Goal: Ask a question: Seek information or help from site administrators or community

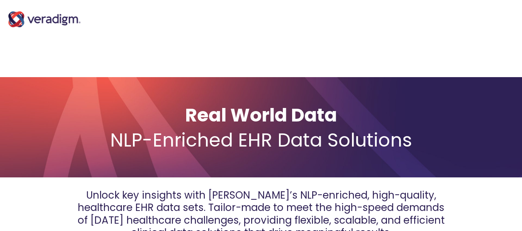
click at [66, 21] on img "Main Navigation" at bounding box center [44, 19] width 77 height 31
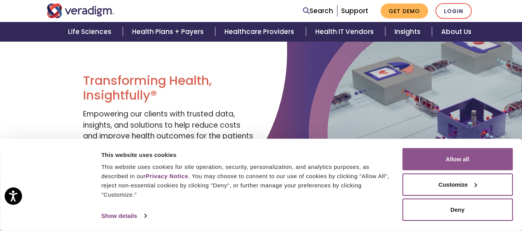
scroll to position [77, 0]
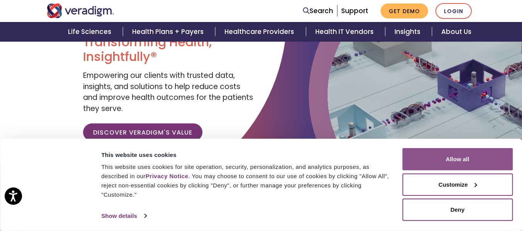
click at [508, 161] on button "Allow all" at bounding box center [457, 159] width 110 height 22
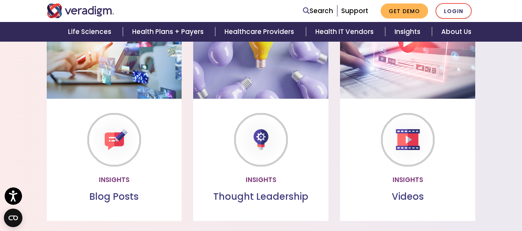
scroll to position [579, 0]
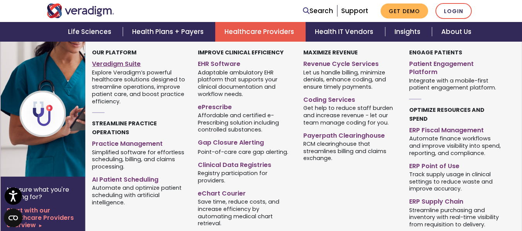
click at [123, 64] on link "Veradigm Suite" at bounding box center [139, 62] width 94 height 11
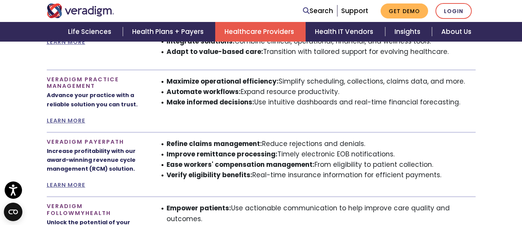
scroll to position [618, 0]
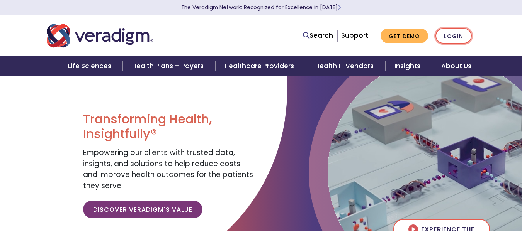
click at [458, 36] on link "Login" at bounding box center [453, 36] width 36 height 16
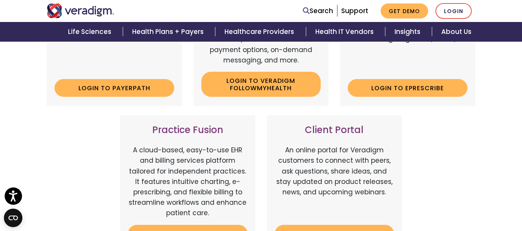
scroll to position [232, 0]
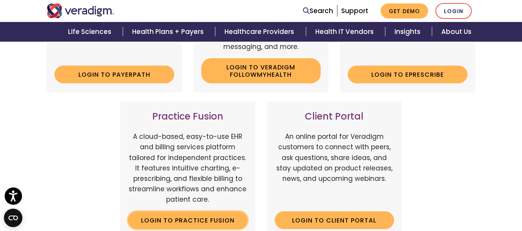
click at [194, 217] on link "Login to Practice Fusion" at bounding box center [188, 221] width 120 height 18
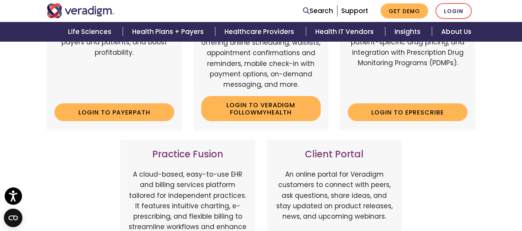
scroll to position [193, 0]
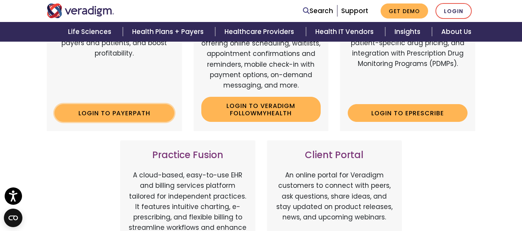
click at [130, 112] on link "Login to Payerpath" at bounding box center [114, 113] width 120 height 18
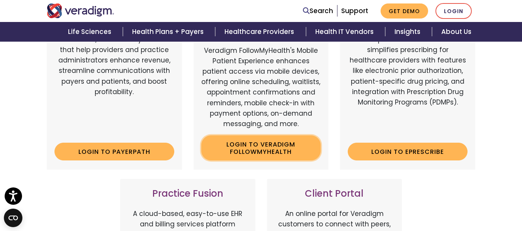
click at [264, 150] on link "Login to Veradigm FollowMyHealth" at bounding box center [261, 147] width 120 height 25
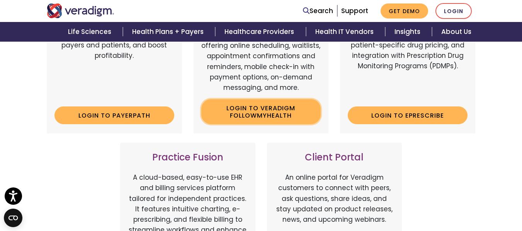
scroll to position [193, 0]
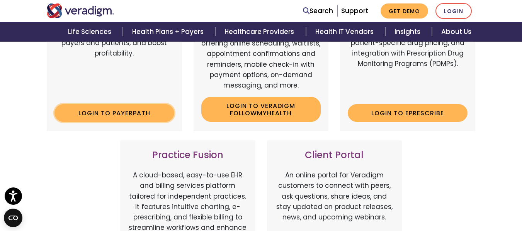
click at [145, 117] on link "Login to Payerpath" at bounding box center [114, 113] width 120 height 18
click at [467, 176] on div "Payerpath Web-based, user-friendly solutions that help providers and practice a…" at bounding box center [261, 126] width 440 height 320
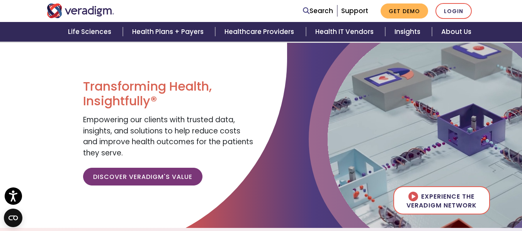
scroll to position [77, 0]
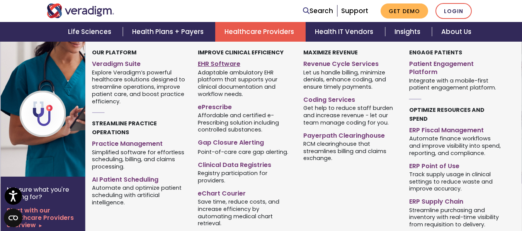
click at [223, 61] on link "EHR Software" at bounding box center [245, 62] width 94 height 11
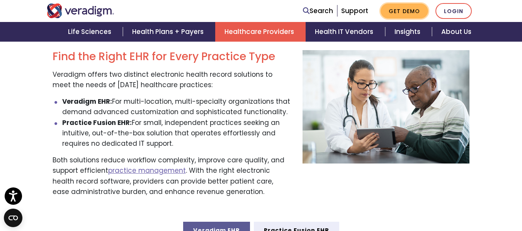
scroll to position [232, 0]
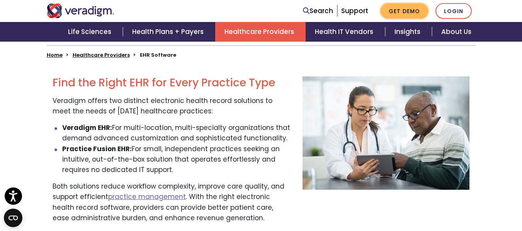
click at [402, 8] on link "Get Demo" at bounding box center [403, 10] width 47 height 15
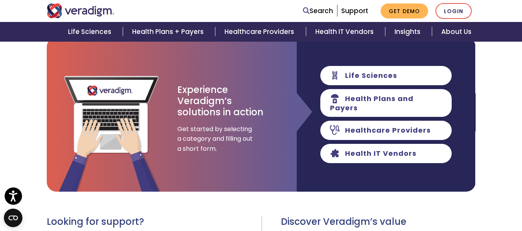
scroll to position [116, 0]
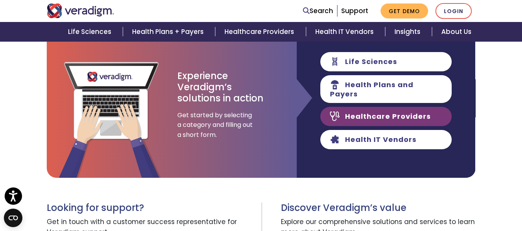
click at [389, 107] on link "Healthcare Providers" at bounding box center [385, 116] width 131 height 19
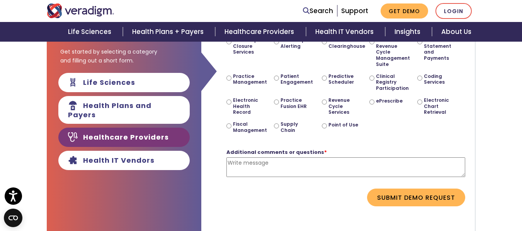
scroll to position [154, 0]
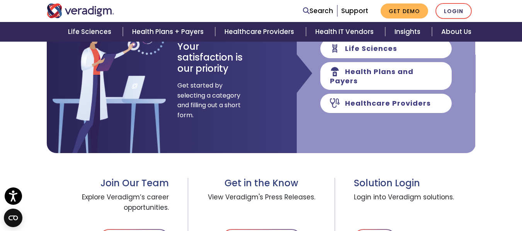
scroll to position [116, 0]
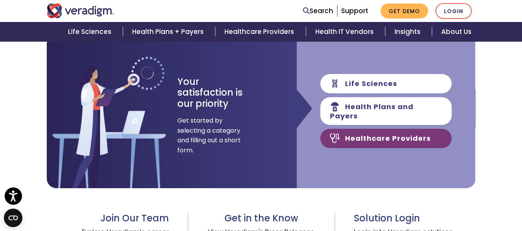
click at [401, 135] on link "Healthcare Providers" at bounding box center [385, 138] width 131 height 19
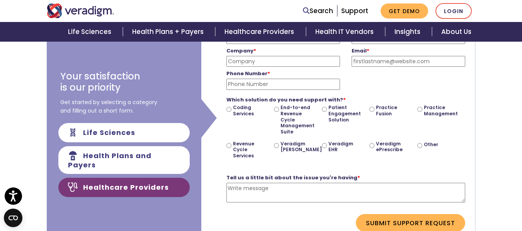
scroll to position [154, 0]
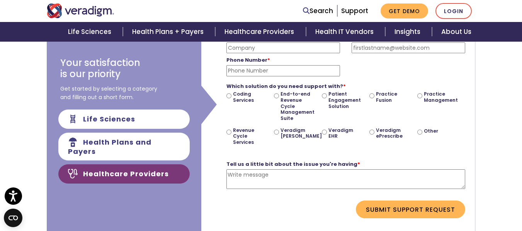
click at [247, 210] on div "Submit Support Request" at bounding box center [345, 210] width 250 height 18
click at [320, 205] on div "Submit Support Request" at bounding box center [345, 210] width 250 height 18
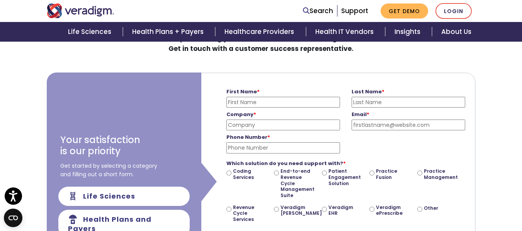
scroll to position [116, 0]
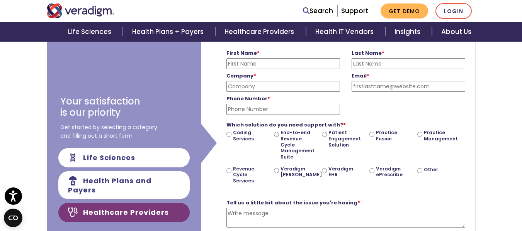
click at [263, 65] on input "First Name *" at bounding box center [282, 63] width 113 height 11
type input "[PERSON_NAME]"
type input "medical billing partners"
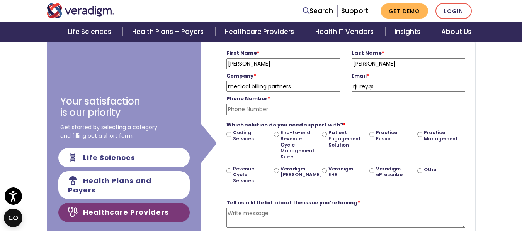
type input "[EMAIL_ADDRESS][DOMAIN_NAME]"
click at [257, 112] on input "Phone Number *" at bounding box center [282, 109] width 113 height 11
type input "4"
type input "4023813830"
click at [420, 167] on div "Other" at bounding box center [441, 178] width 48 height 24
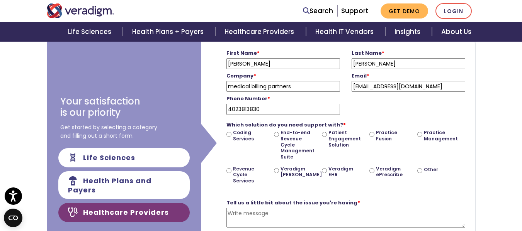
click at [418, 171] on input "Other" at bounding box center [419, 170] width 5 height 5
radio input "true"
click at [305, 214] on textarea "Tell us a little bit about the issue you're having *" at bounding box center [345, 218] width 239 height 20
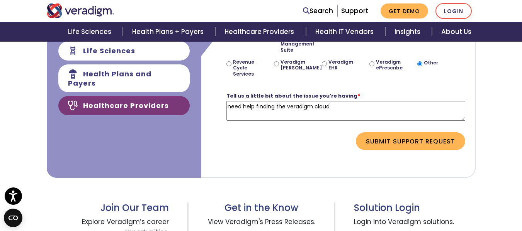
scroll to position [232, 0]
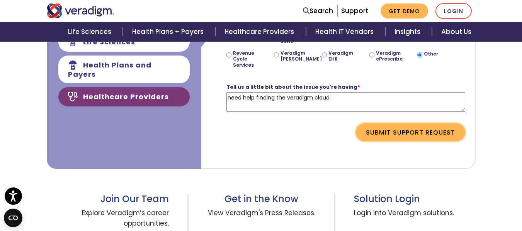
type textarea "need help finding the veradigm cloud"
click at [412, 133] on button "Submit Support Request" at bounding box center [410, 133] width 109 height 18
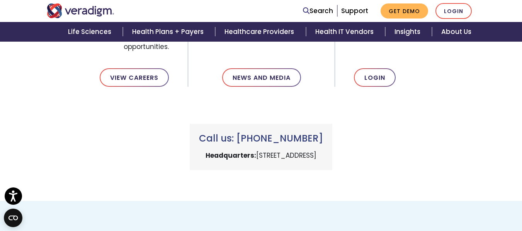
scroll to position [140, 0]
